Goal: Information Seeking & Learning: Find specific page/section

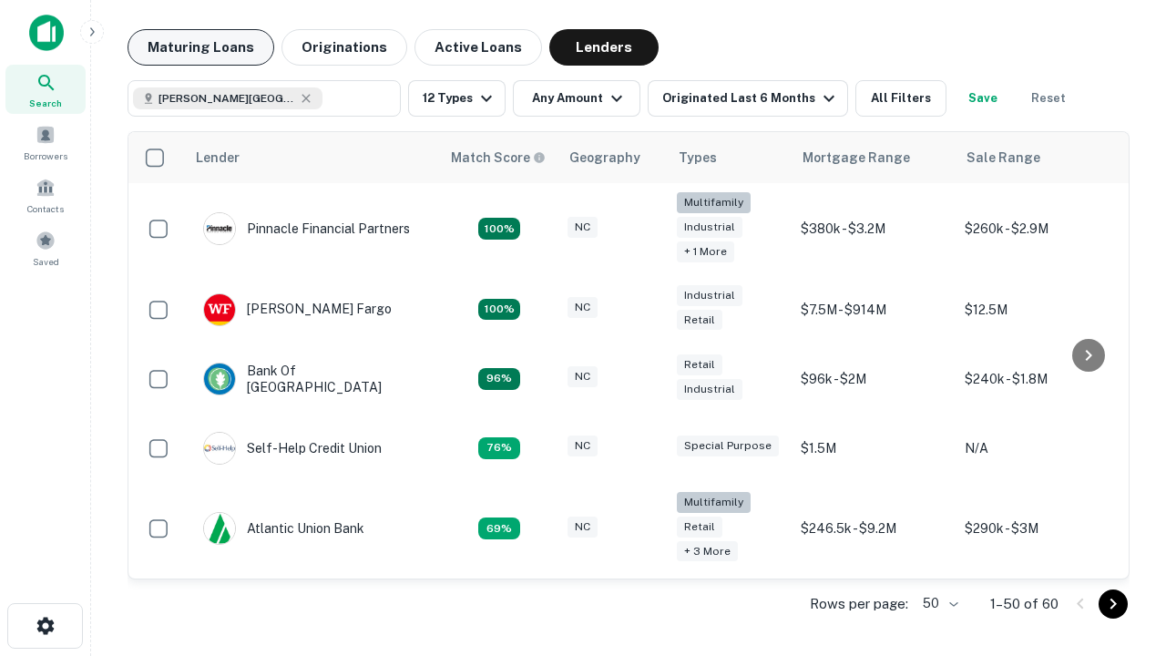
click at [200, 47] on button "Maturing Loans" at bounding box center [200, 47] width 147 height 36
